Goal: Find specific page/section: Find specific page/section

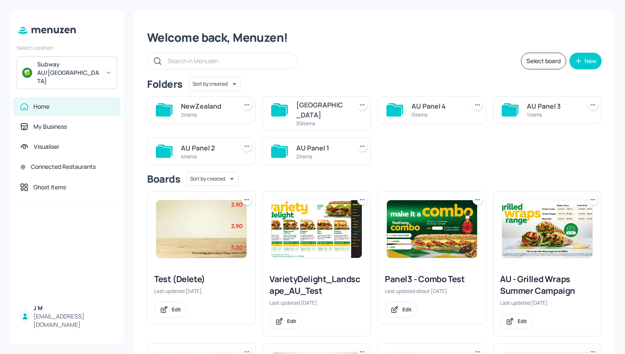
click at [192, 229] on img at bounding box center [201, 229] width 90 height 58
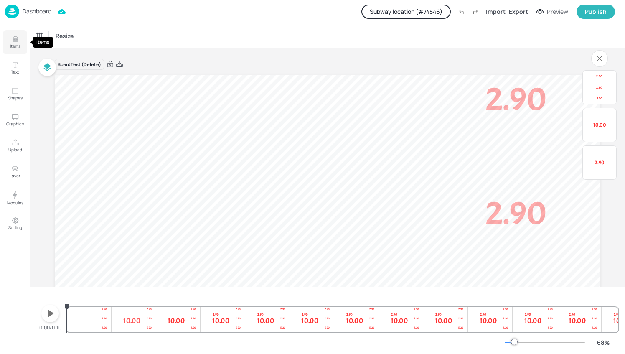
click at [15, 39] on icon "Items" at bounding box center [15, 39] width 8 height 8
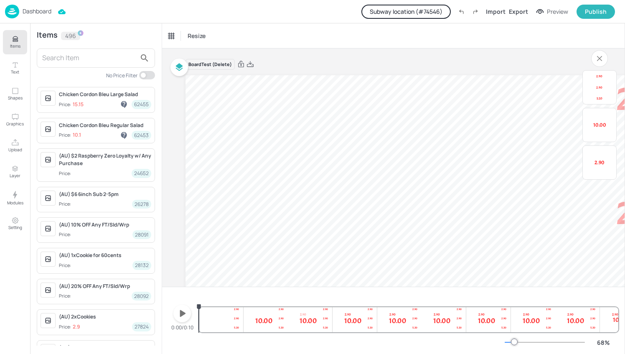
click at [95, 53] on input "text" at bounding box center [89, 57] width 94 height 13
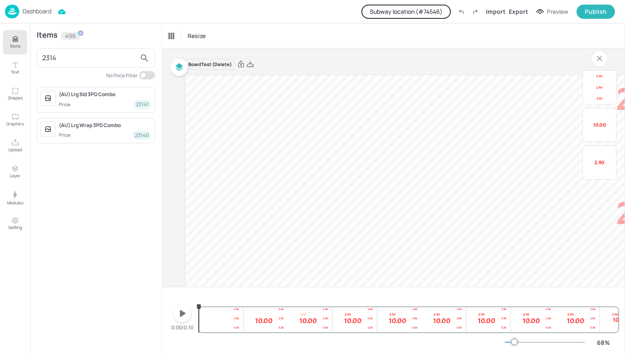
type input "2314"
